Goal: Transaction & Acquisition: Purchase product/service

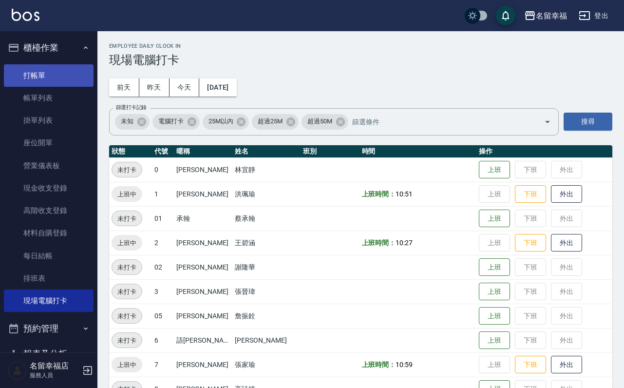
scroll to position [292, 0]
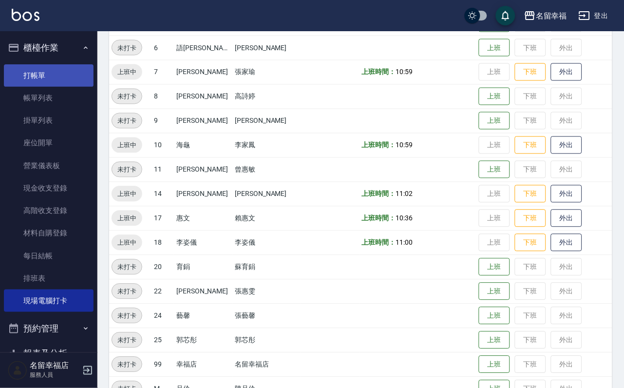
click at [62, 83] on link "打帳單" at bounding box center [49, 75] width 90 height 22
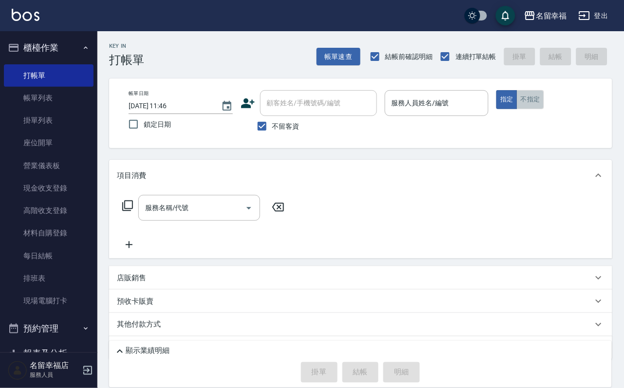
click at [544, 109] on button "不指定" at bounding box center [530, 99] width 27 height 19
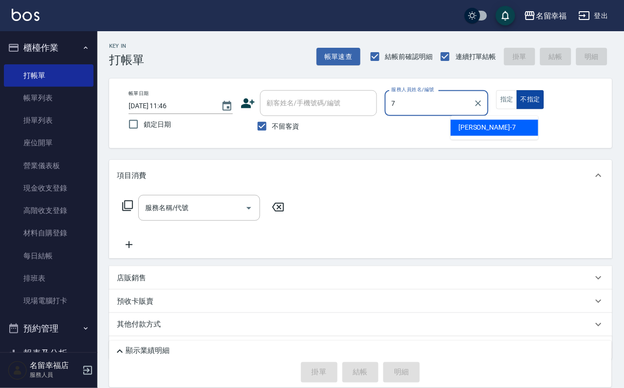
type input "[PERSON_NAME]-7"
type button "false"
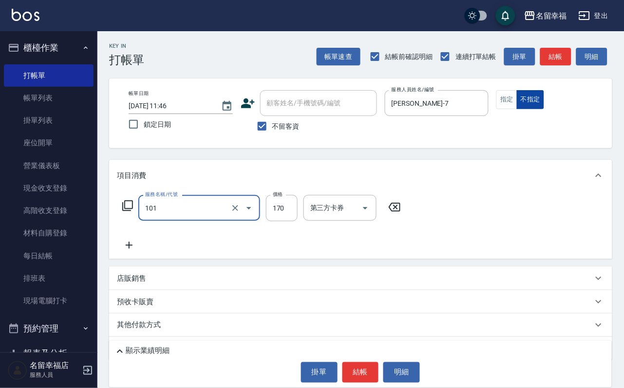
type input "洗髮(101)"
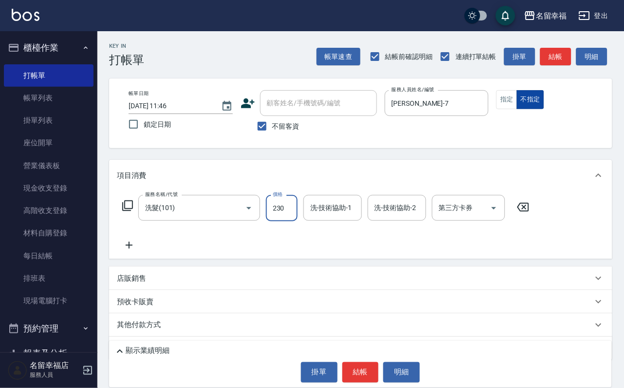
type input "230"
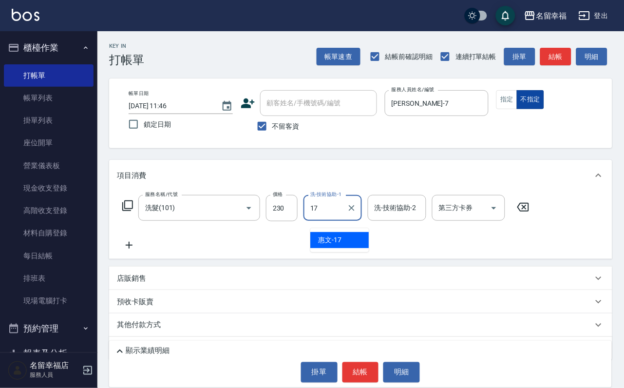
type input "惠文-17"
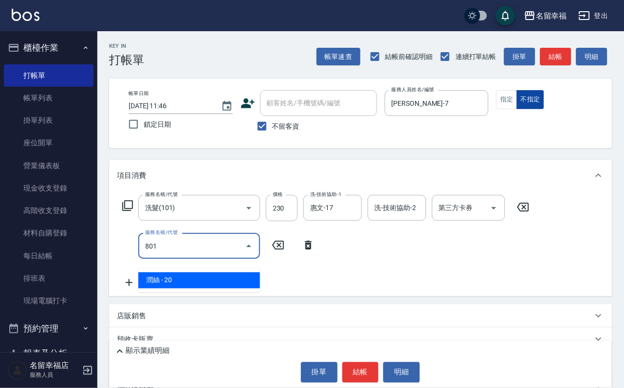
type input "潤絲(801)"
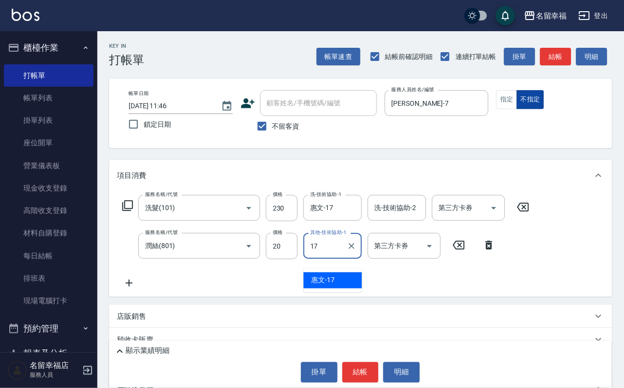
type input "惠文-17"
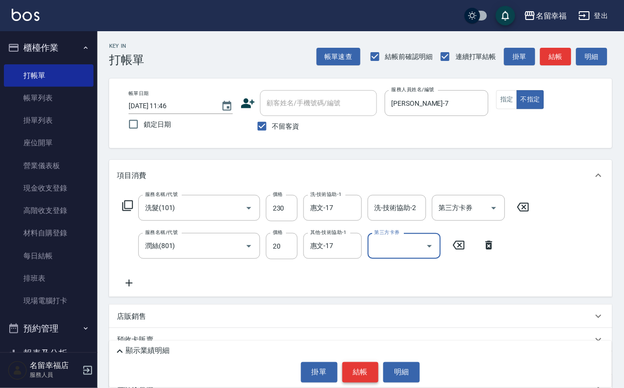
click at [368, 364] on button "結帳" at bounding box center [361, 372] width 37 height 20
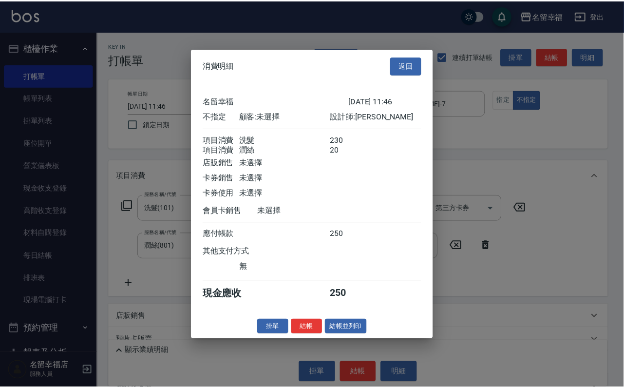
scroll to position [175, 0]
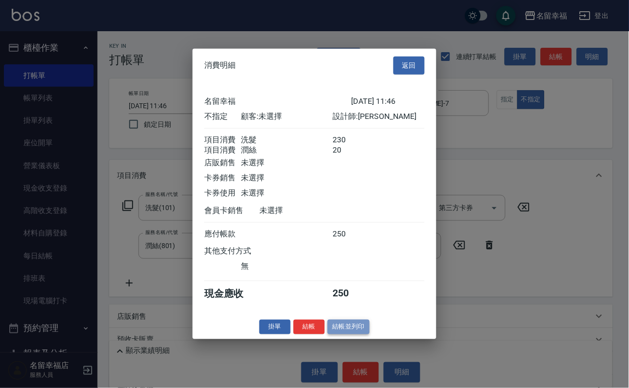
click at [347, 334] on button "結帳並列印" at bounding box center [348, 326] width 42 height 15
